Goal: Find specific page/section: Find specific page/section

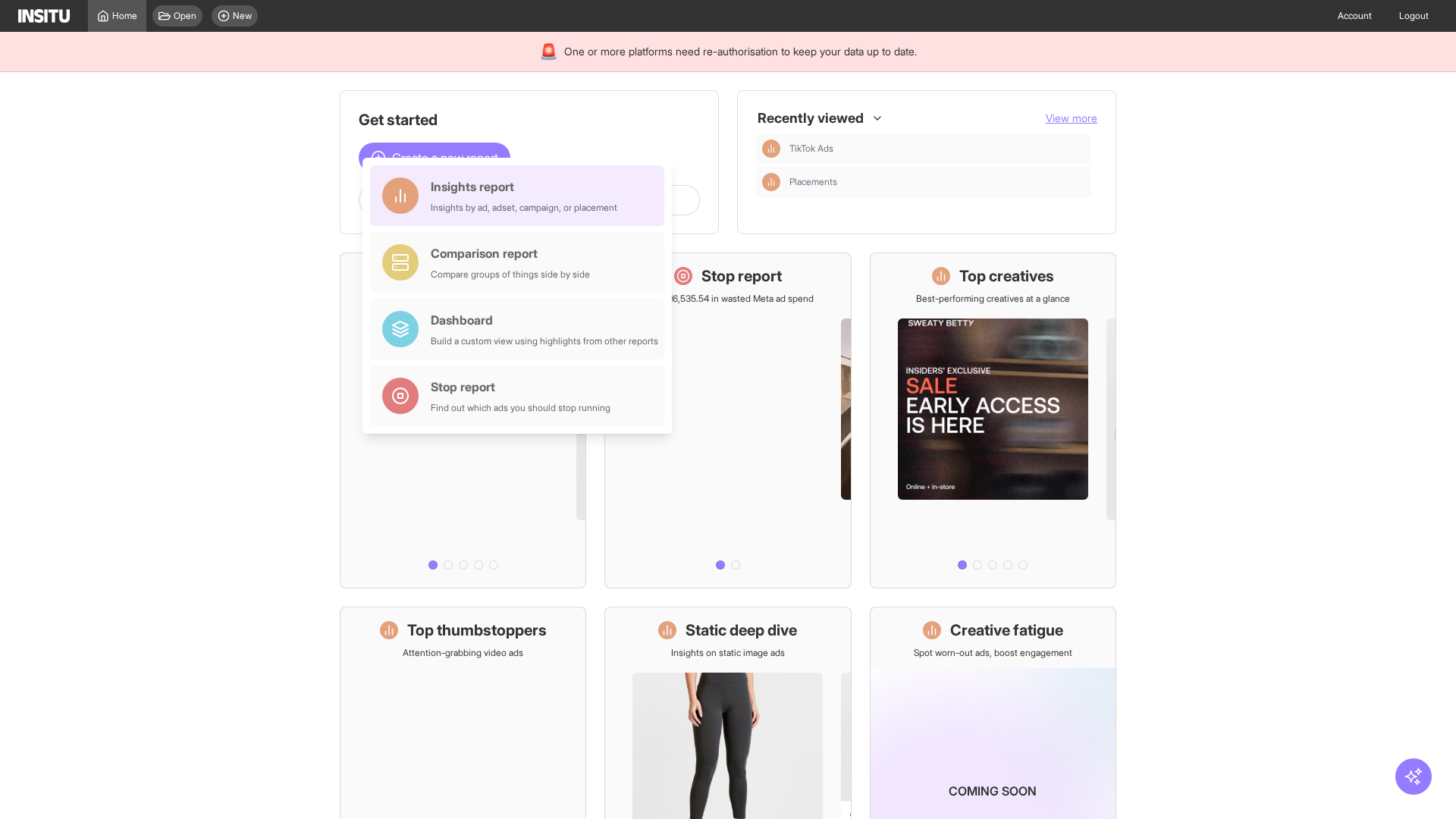
click at [521, 196] on div "Insights report Insights by ad, adset, campaign, or placement" at bounding box center [523, 196] width 186 height 36
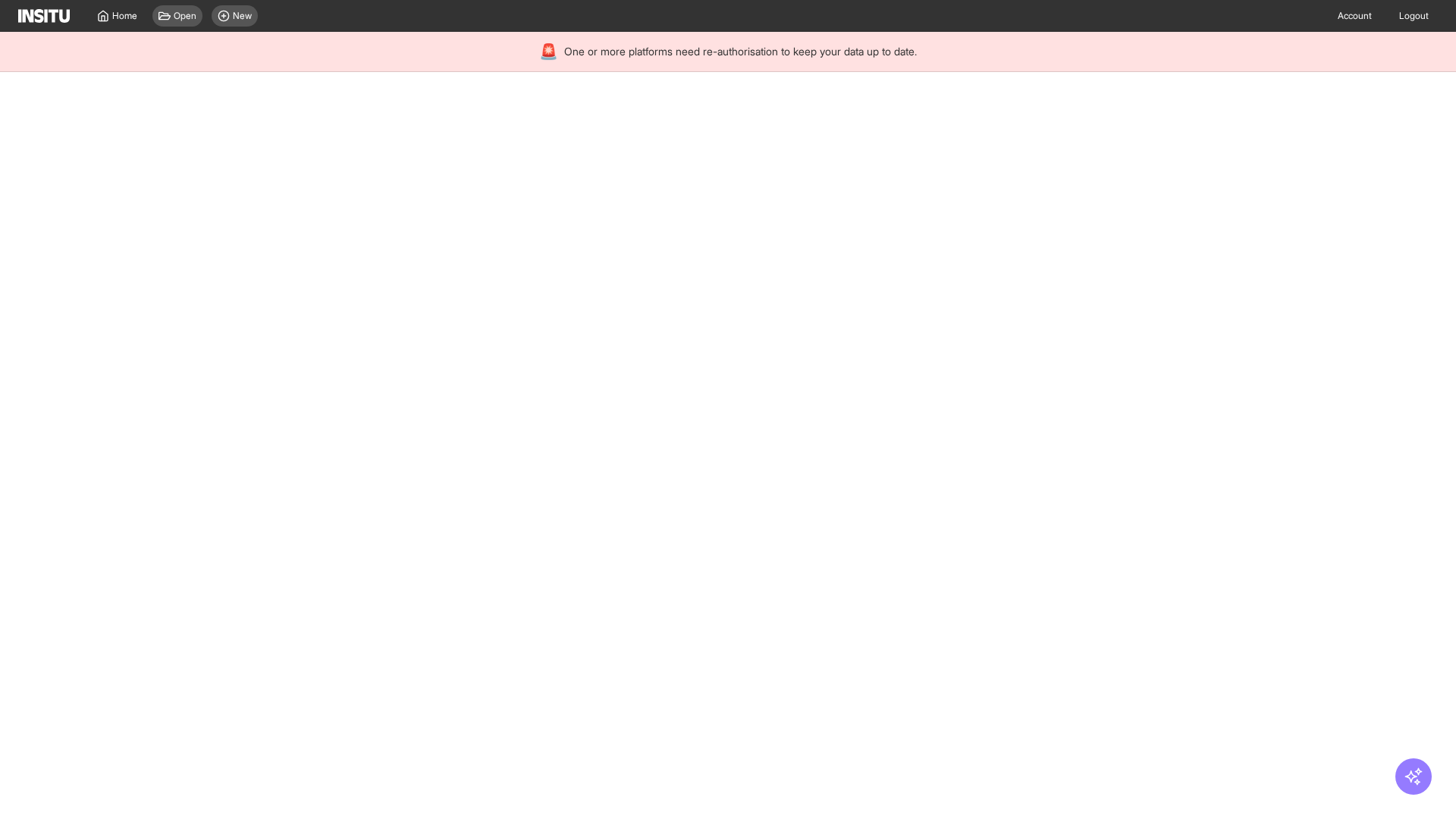
select select "**"
